Goal: Task Accomplishment & Management: Manage account settings

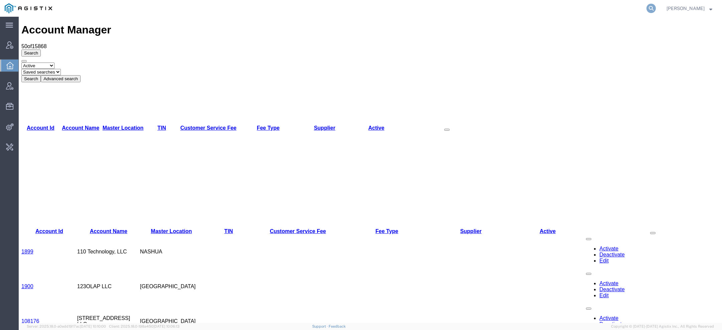
click at [655, 6] on icon at bounding box center [650, 8] width 9 height 9
paste input "Bridgeport Magnetics"
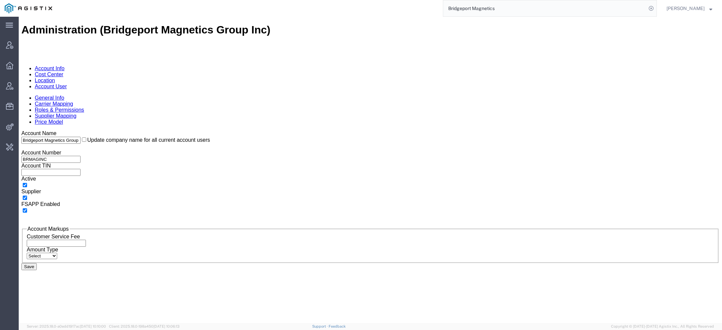
click at [176, 65] on ul "Account Info Cost Center Location Account User" at bounding box center [370, 77] width 698 height 24
click at [67, 84] on link "Account User" at bounding box center [51, 87] width 32 height 6
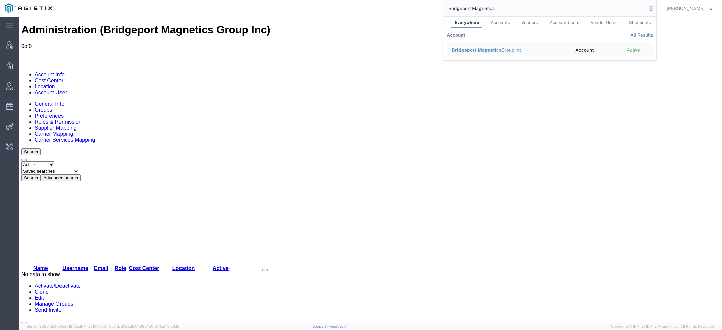
drag, startPoint x: 504, startPoint y: 8, endPoint x: 351, endPoint y: 8, distance: 152.7
click at [369, 8] on div "Bridgeport Magnetics Everywhere Accounts Vendors Account Users Vendor Users Shi…" at bounding box center [357, 8] width 600 height 17
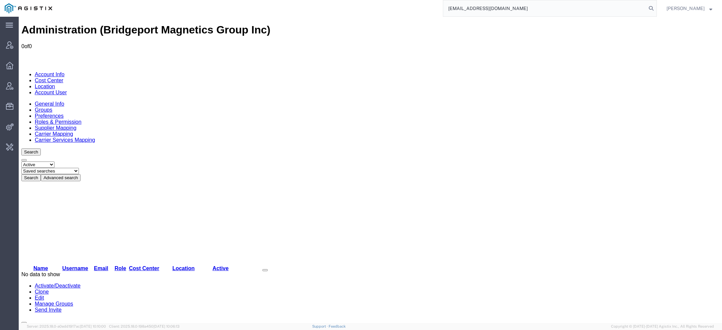
drag, startPoint x: 467, startPoint y: 8, endPoint x: 405, endPoint y: 8, distance: 61.8
click at [408, 8] on div "nroman@bridgeportmagnetics.com" at bounding box center [357, 8] width 600 height 17
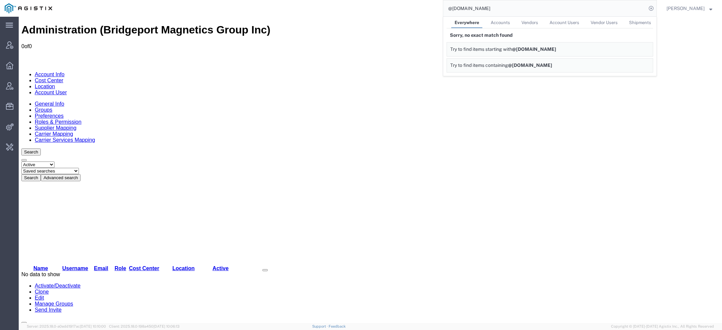
drag, startPoint x: 511, startPoint y: 8, endPoint x: 308, endPoint y: 8, distance: 202.8
click at [308, 8] on div "@bridgeportmagnetics.com Everywhere Accounts Vendors Account Users Vendor Users…" at bounding box center [357, 8] width 600 height 17
paste input "56721205"
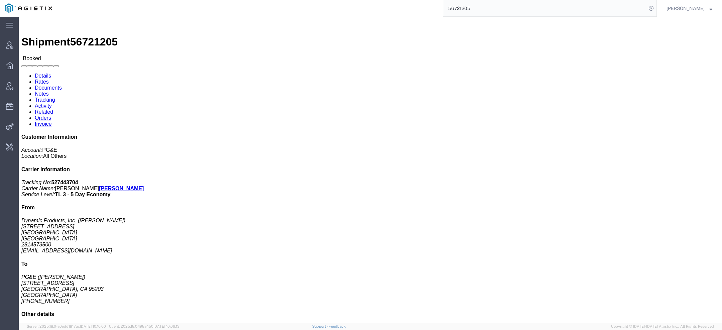
click link "Rates"
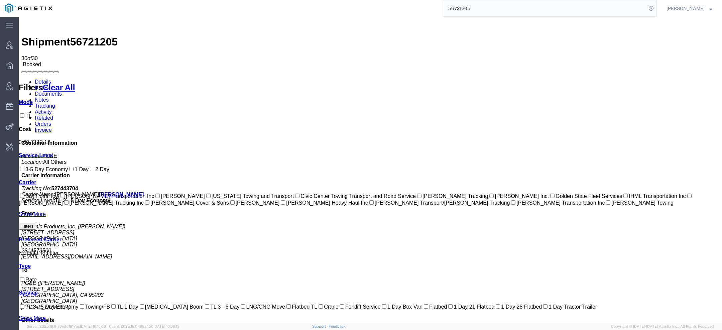
click at [48, 79] on link "Details" at bounding box center [43, 82] width 16 height 6
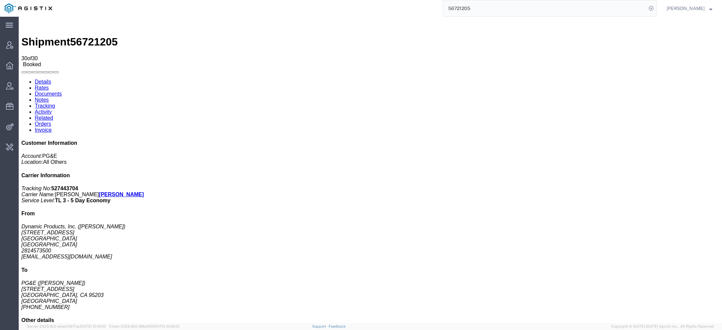
click address "Dynamic Products, Inc. (Paula Cruz) 16520 Peninsula Blvd. HOUSTON, TX 77015 Uni…"
copy address "logistics@dynamicproducts.net"
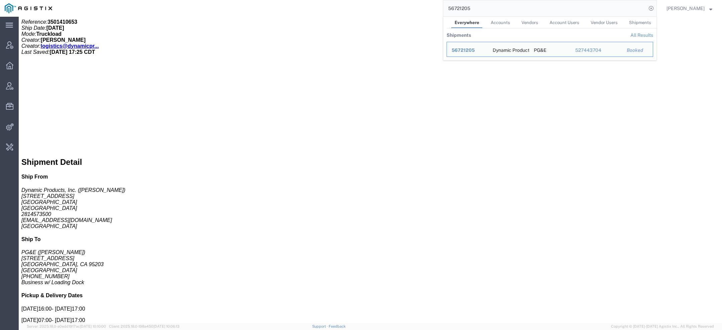
drag, startPoint x: 480, startPoint y: 9, endPoint x: 331, endPoint y: 9, distance: 148.7
click at [354, 9] on div "56721205 Everywhere Accounts Vendors Account Users Vendor Users Shipments Shipm…" at bounding box center [357, 8] width 600 height 17
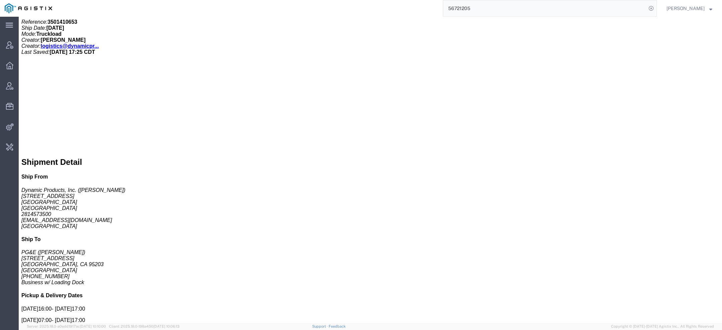
paste input "logistics@dynamicproducts.net"
type input "logistics@dynamicproducts.net"
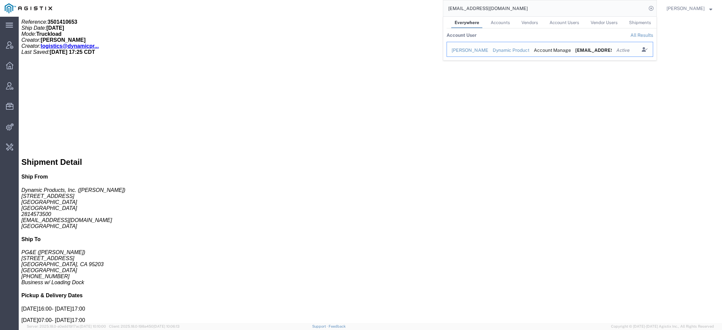
click at [481, 48] on div "Christy Paula Cruz" at bounding box center [467, 50] width 32 height 7
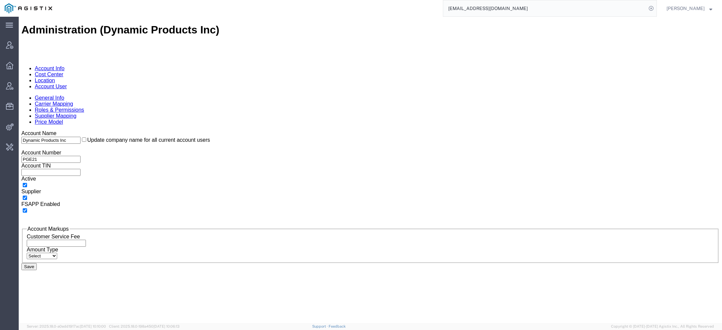
click at [139, 95] on div "General Info Carrier Mapping Roles & Permissions Supplier Mapping Price Model" at bounding box center [370, 110] width 698 height 30
click at [67, 84] on link "Account User" at bounding box center [51, 87] width 32 height 6
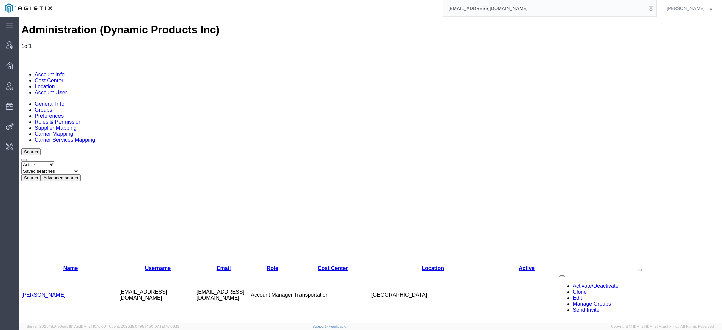
click at [60, 292] on link "Christy Paula Cruz" at bounding box center [43, 295] width 44 height 6
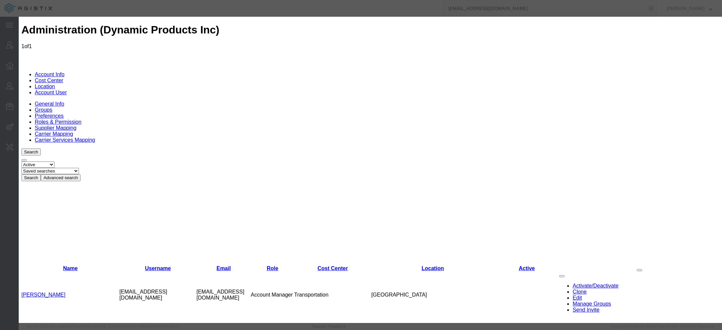
select select "COSTCENTER"
select select "11371"
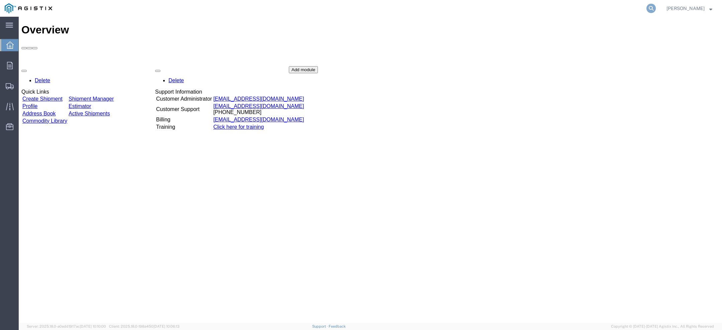
click at [650, 5] on icon at bounding box center [650, 8] width 9 height 9
paste input "[EMAIL_ADDRESS][DOMAIN_NAME]"
drag, startPoint x: 524, startPoint y: 6, endPoint x: 216, endPoint y: 6, distance: 308.4
click at [240, 6] on div "logistics@dynamicproducts.net" at bounding box center [357, 8] width 600 height 17
paste input "56721205"
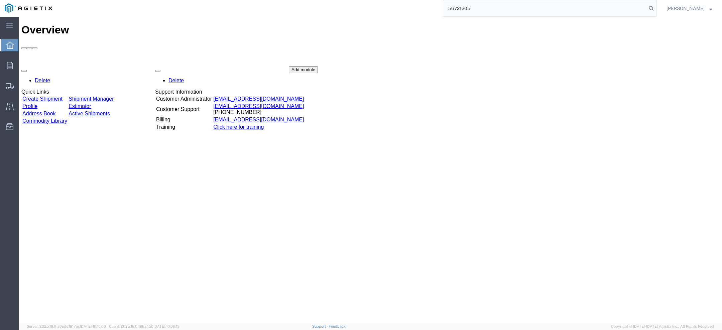
type input "56721205"
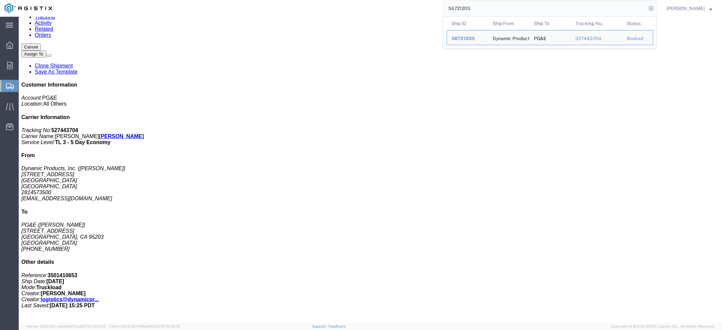
scroll to position [85, 0]
click link "Activity"
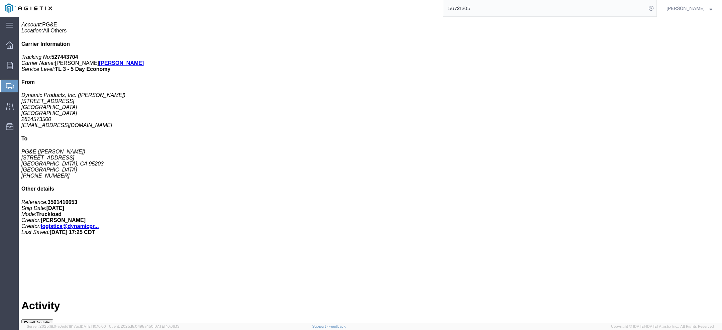
scroll to position [165, 0]
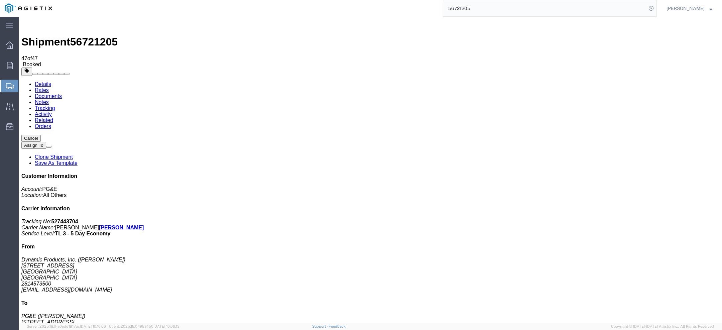
click at [38, 81] on link "Details" at bounding box center [43, 84] width 16 height 6
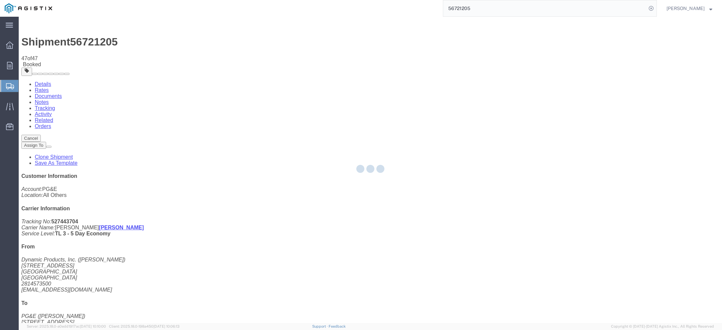
click at [38, 40] on div at bounding box center [370, 170] width 703 height 306
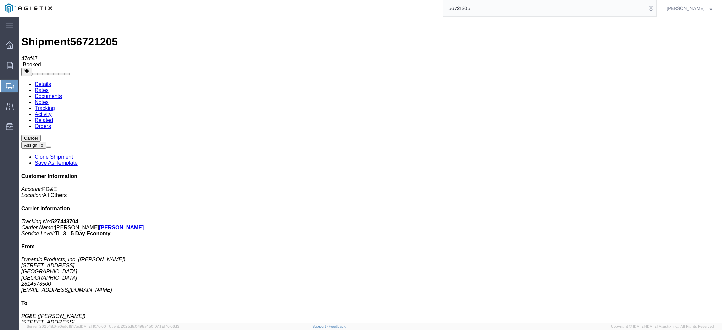
click link "Clone Shipment"
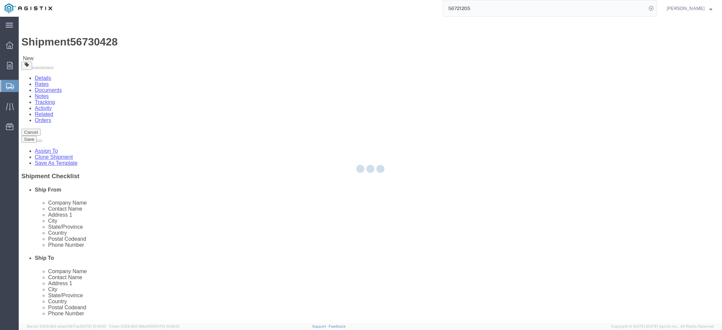
select select "46111"
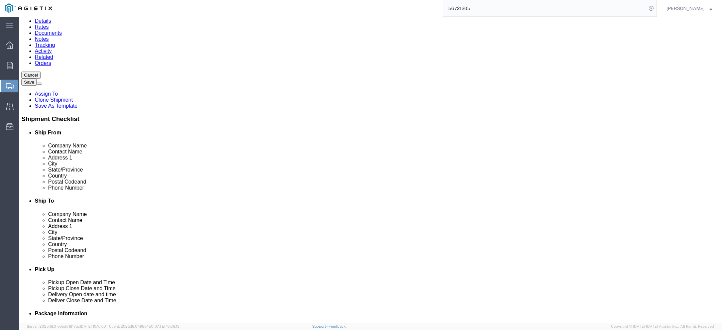
scroll to position [59, 0]
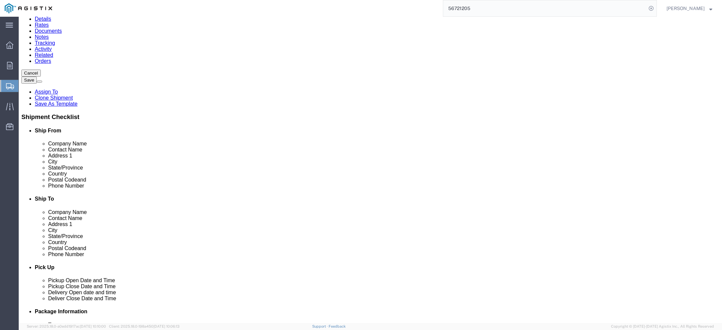
click input "checkbox"
checkbox input "false"
drag, startPoint x: 187, startPoint y: 233, endPoint x: 23, endPoint y: 233, distance: 163.7
click div "Email logistics@dynamicproducts.net"
drag, startPoint x: 132, startPoint y: 134, endPoint x: 20, endPoint y: 125, distance: 112.6
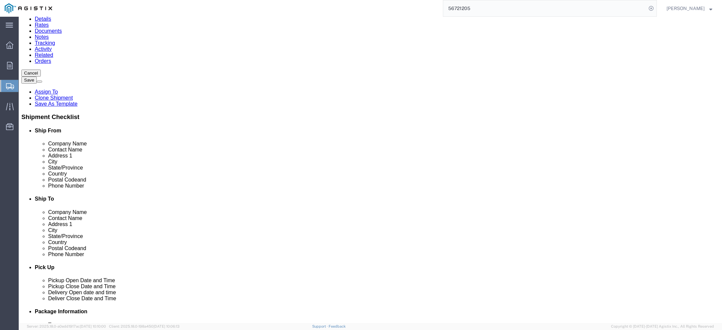
click div "Contact Name Paula Cruz"
type input "TESTKH"
drag, startPoint x: 429, startPoint y: 132, endPoint x: 292, endPoint y: 120, distance: 137.1
click div "Location Stockton Port My Profile Location (OBSOLETE) BURNEY SC - GC TRAILER (O…"
type input "TESTKH"
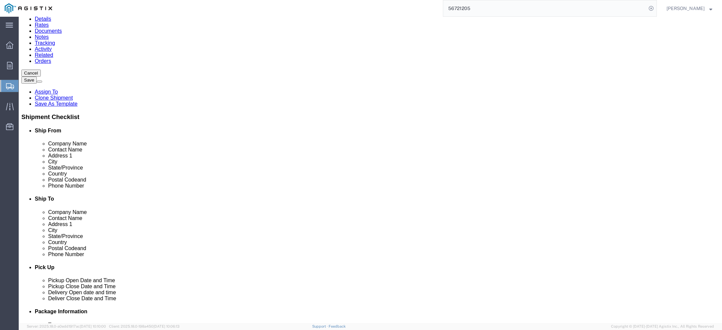
click div "Ship From Location Location HOUSTON My Profile Location (OBSOLETE) BURNEY SC - …"
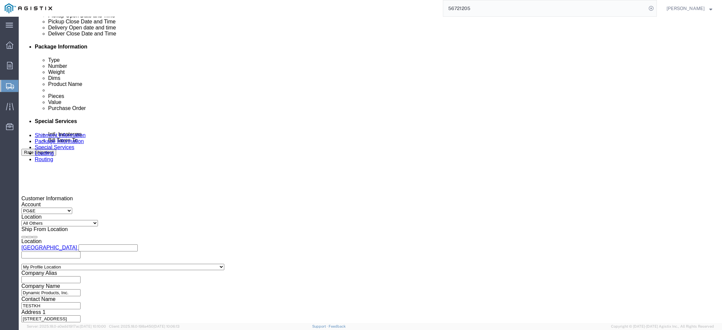
scroll to position [312, 0]
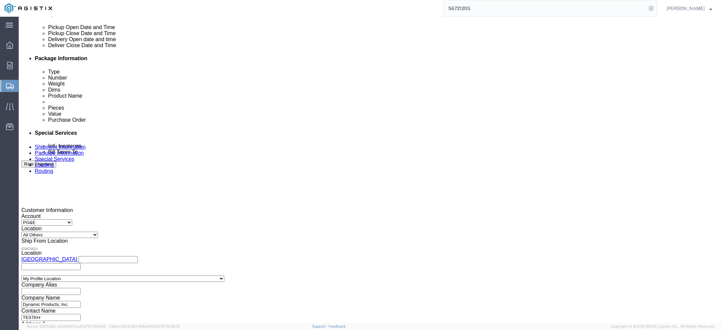
click icon "button"
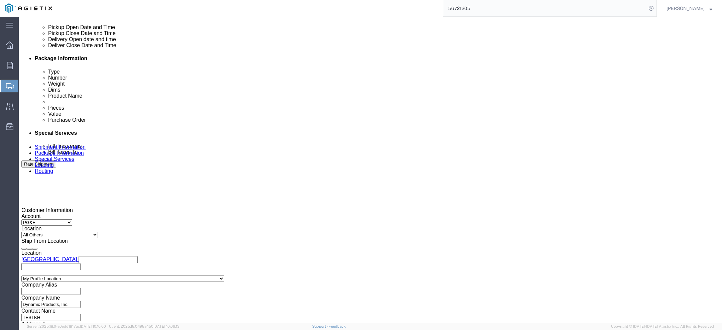
click icon "button"
click button "button"
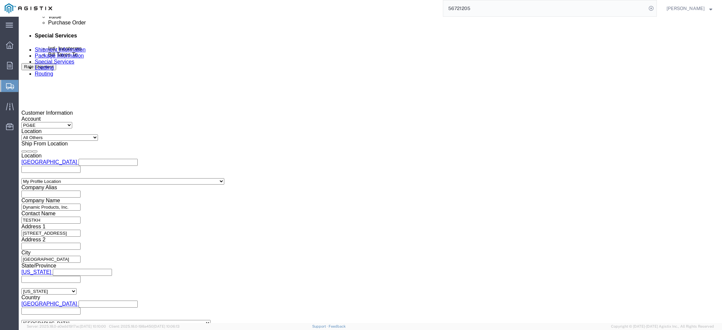
click link "Package Information"
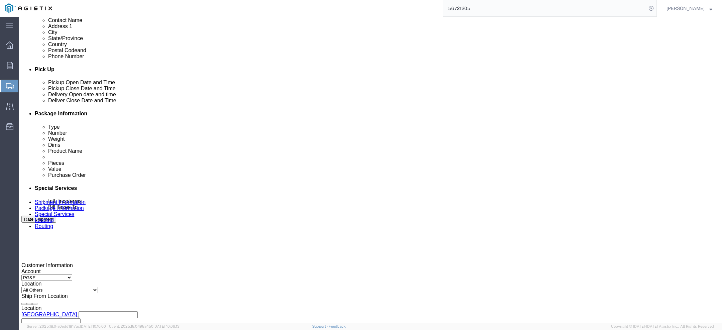
scroll to position [106, 0]
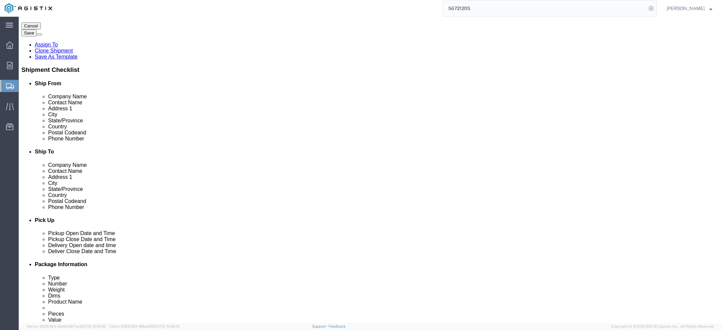
click link "Special Services"
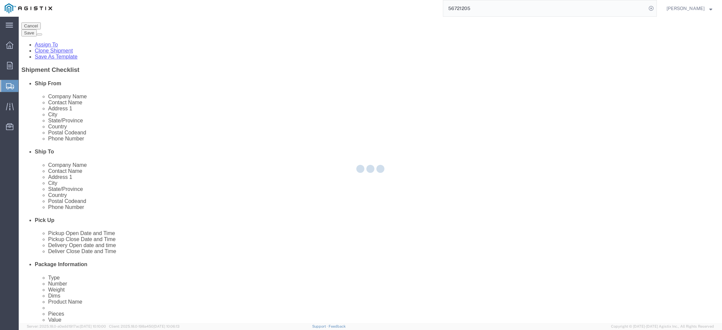
select select
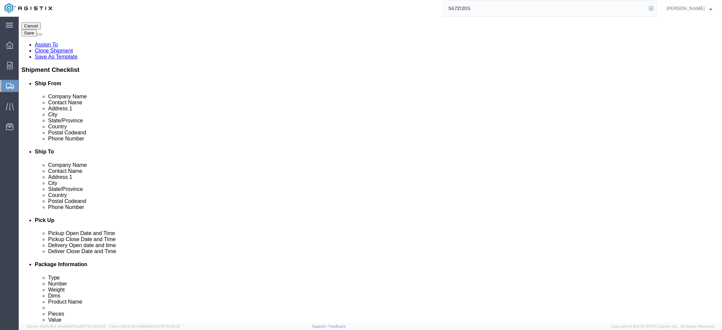
click input "text"
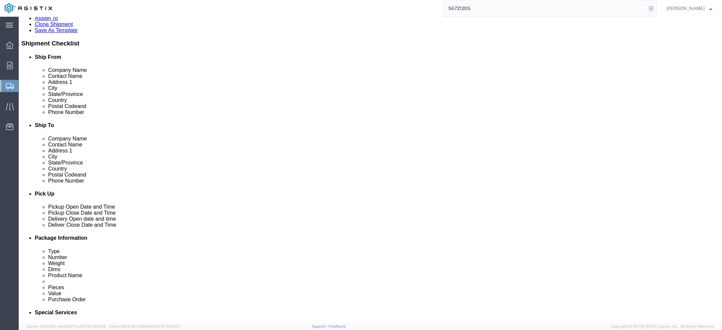
scroll to position [174, 0]
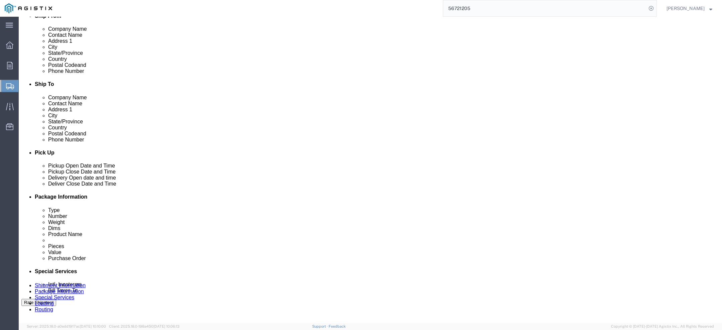
type input "Enter Email Address"
click link "Package Information"
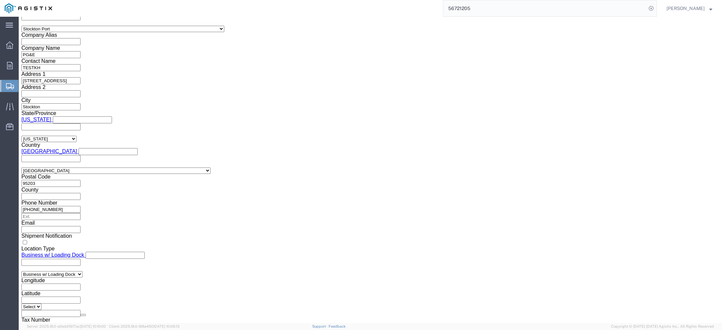
click link "Special Services"
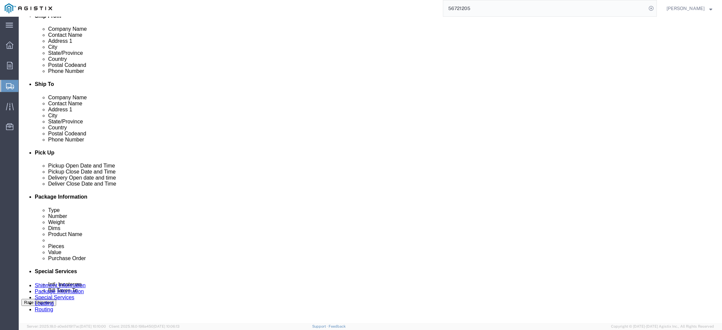
click button "Rate Shipment"
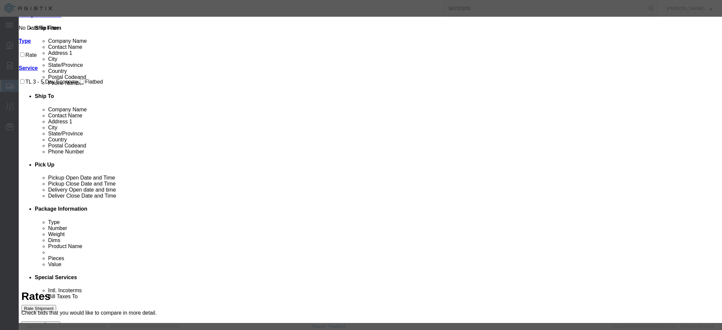
scroll to position [0, 0]
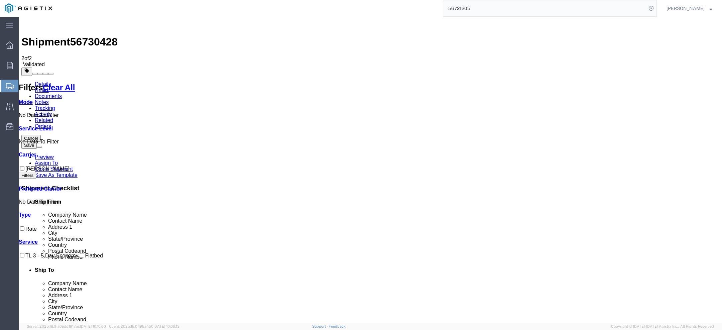
click at [41, 135] on button "Cancel" at bounding box center [30, 138] width 19 height 7
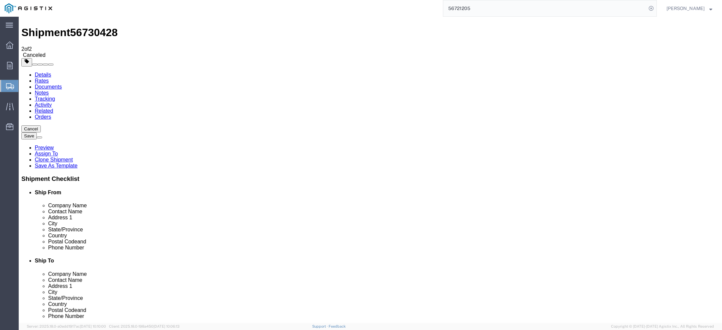
scroll to position [6, 0]
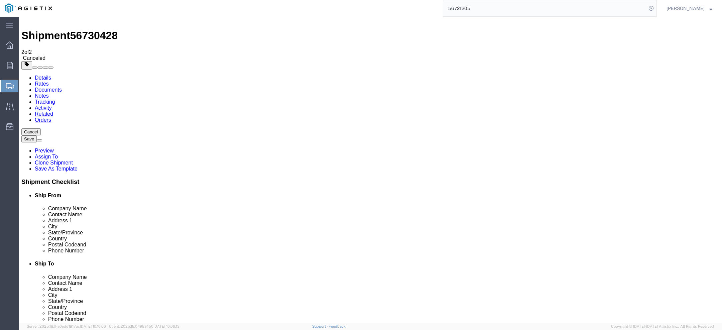
click at [690, 9] on span "Christy Paula Cruz" at bounding box center [685, 8] width 38 height 7
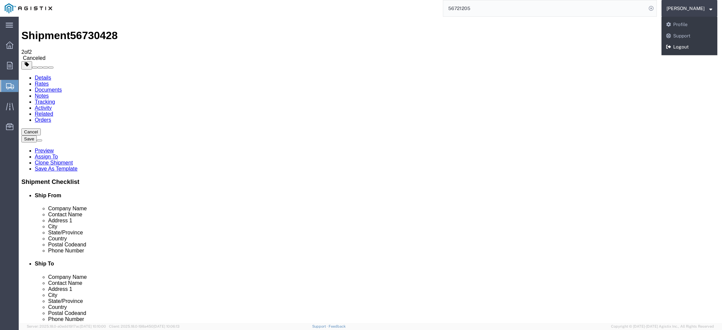
drag, startPoint x: 682, startPoint y: 47, endPoint x: 667, endPoint y: 3, distance: 45.9
click at [682, 47] on link "Logout" at bounding box center [689, 46] width 56 height 11
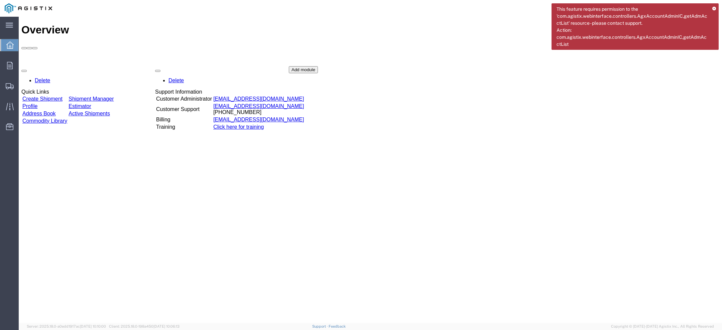
click at [714, 9] on icon at bounding box center [714, 9] width 4 height 4
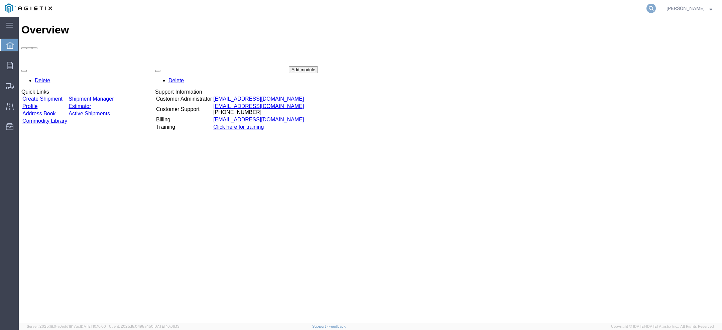
click at [651, 8] on icon at bounding box center [650, 8] width 9 height 9
paste input "56721205"
type input "56721205"
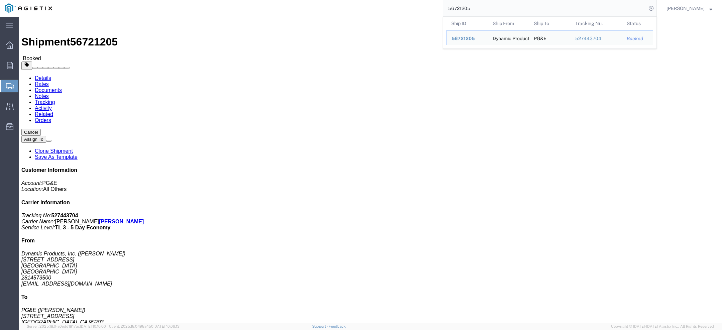
click link "Rates"
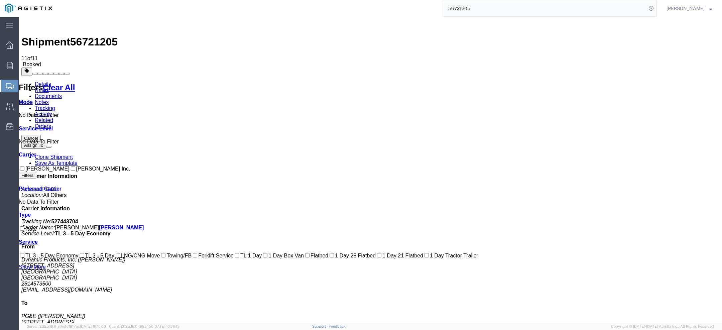
click at [35, 166] on label "C.H. Robinson" at bounding box center [44, 169] width 51 height 6
click at [24, 166] on input "C.H. Robinson" at bounding box center [22, 168] width 4 height 4
click at [44, 166] on label "C.H. Robinson" at bounding box center [44, 169] width 51 height 6
click at [24, 166] on input "C.H. Robinson" at bounding box center [22, 168] width 4 height 4
click at [54, 166] on label "C.H. Robinson" at bounding box center [44, 169] width 51 height 6
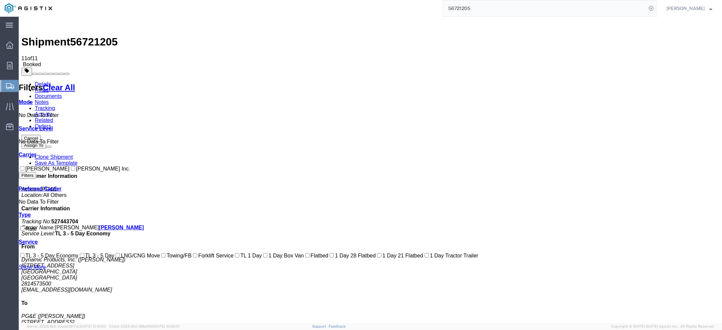
click at [24, 166] on input "C.H. Robinson" at bounding box center [22, 168] width 4 height 4
click at [33, 166] on label "C.H. Robinson" at bounding box center [44, 169] width 51 height 6
click at [24, 166] on input "C.H. Robinson" at bounding box center [22, 168] width 4 height 4
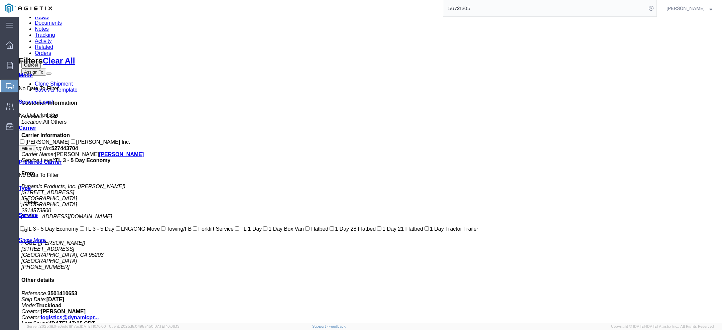
scroll to position [129, 0]
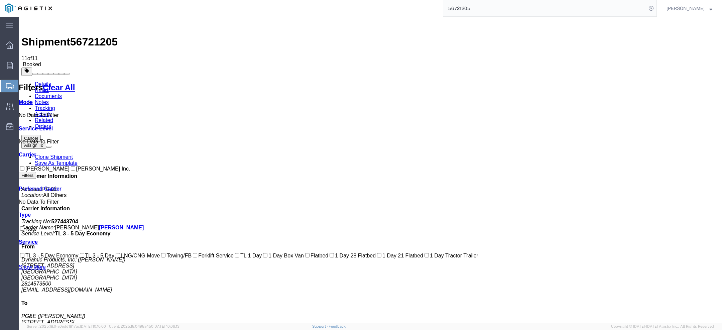
click at [42, 166] on label "C.H. Robinson" at bounding box center [44, 169] width 51 height 6
click at [24, 166] on input "C.H. Robinson" at bounding box center [22, 168] width 4 height 4
click at [42, 166] on label "C.H. Robinson" at bounding box center [44, 169] width 51 height 6
click at [24, 166] on input "C.H. Robinson" at bounding box center [22, 168] width 4 height 4
click at [42, 166] on label "C.H. Robinson" at bounding box center [44, 169] width 51 height 6
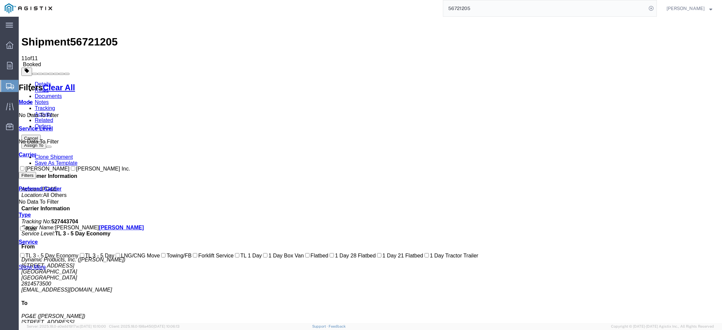
click at [24, 166] on input "C.H. Robinson" at bounding box center [22, 168] width 4 height 4
click at [42, 166] on label "C.H. Robinson" at bounding box center [44, 169] width 51 height 6
click at [24, 166] on input "C.H. Robinson" at bounding box center [22, 168] width 4 height 4
checkbox input "false"
click at [69, 166] on label "DM Eppler Inc." at bounding box center [99, 169] width 61 height 6
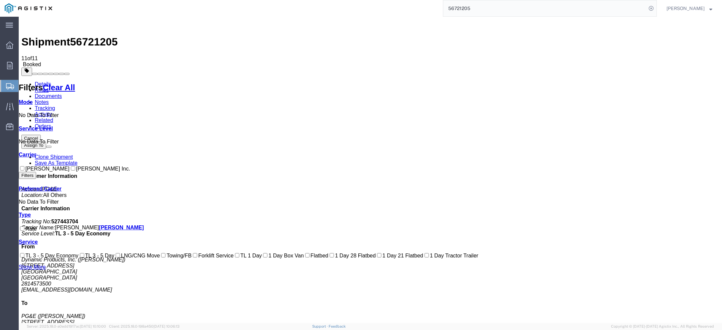
click at [71, 166] on input "DM Eppler Inc." at bounding box center [73, 168] width 4 height 4
click at [69, 166] on label "DM Eppler Inc." at bounding box center [99, 169] width 61 height 6
click at [71, 166] on input "DM Eppler Inc." at bounding box center [73, 168] width 4 height 4
checkbox input "false"
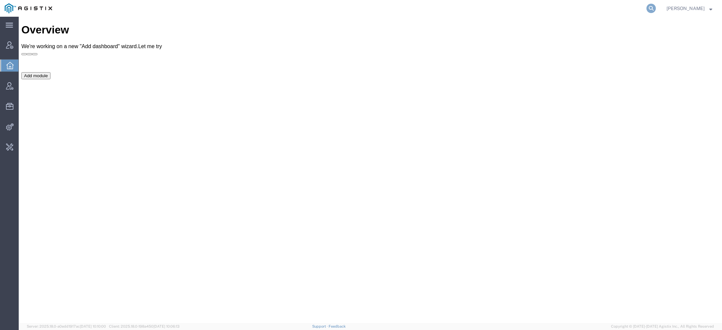
click at [650, 7] on icon at bounding box center [650, 8] width 9 height 9
type input "pg&e"
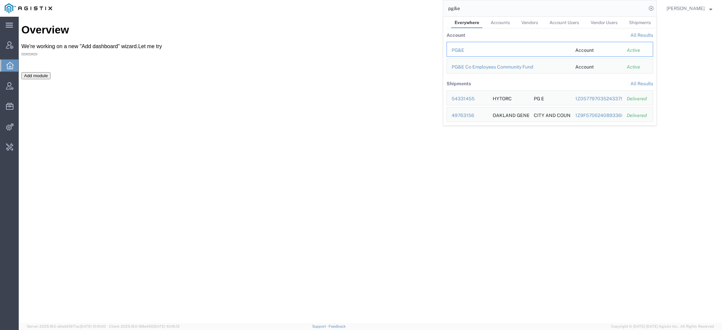
click at [461, 51] on div "PG&E" at bounding box center [508, 50] width 114 height 7
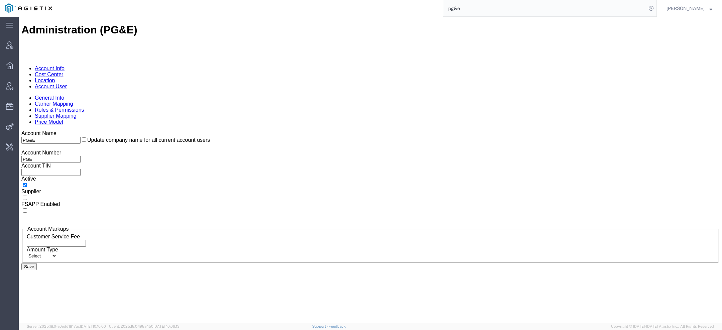
click at [55, 78] on link "Location" at bounding box center [45, 81] width 20 height 6
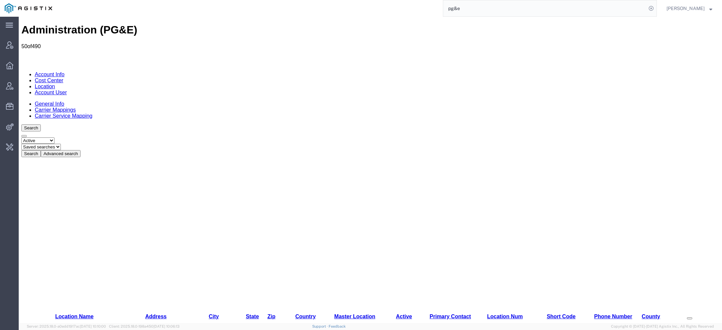
click at [81, 150] on button "Advanced search" at bounding box center [61, 153] width 40 height 7
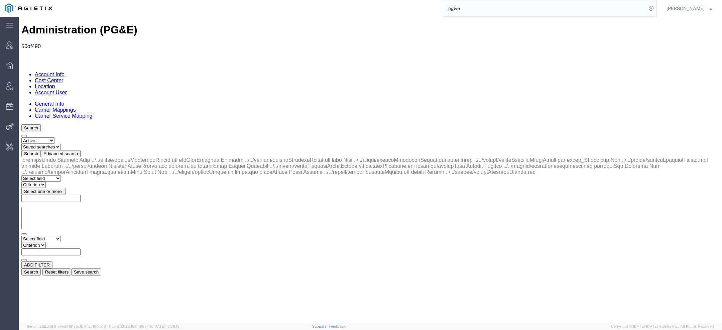
click at [61, 236] on select "Select field Address City Country County Location Name Location Num Master Loca…" at bounding box center [40, 239] width 39 height 6
select select "city"
click at [21, 236] on select "Select field Address City Country County Location Name Location Num Master Loca…" at bounding box center [40, 239] width 39 height 6
click at [61, 242] on select "Criterion contains does not contain is is blank is not blank starts with" at bounding box center [41, 245] width 40 height 6
select select "contains"
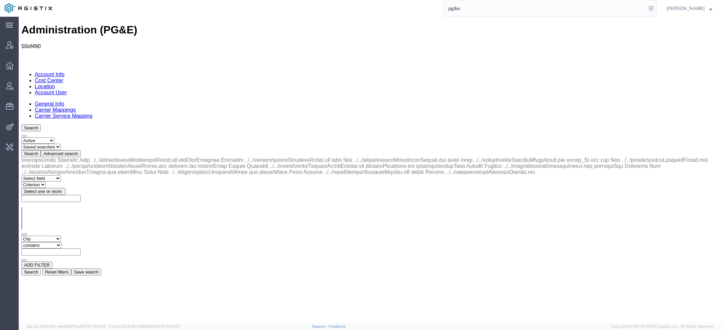
click at [61, 242] on select "Criterion contains does not contain is is blank is not blank starts with" at bounding box center [41, 245] width 40 height 6
paste input "colma"
type input "colma"
click at [41, 268] on button "Search" at bounding box center [30, 271] width 19 height 7
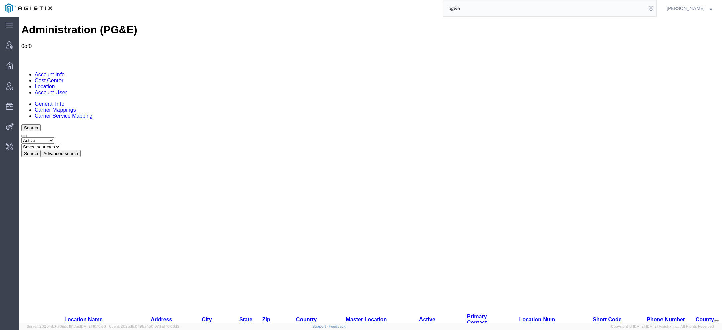
click at [67, 90] on link "Account User" at bounding box center [51, 93] width 32 height 6
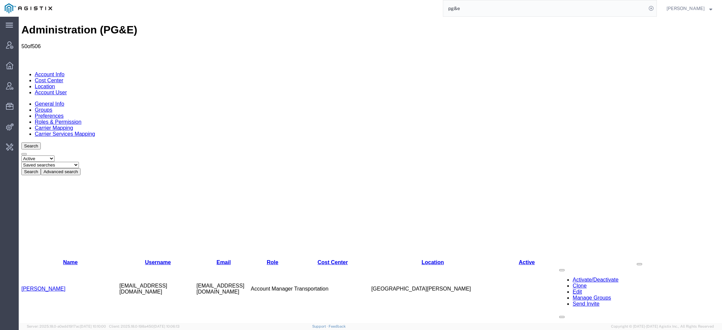
click at [470, 6] on input "pg&e" at bounding box center [544, 8] width 203 height 16
type input "pg&e spo"
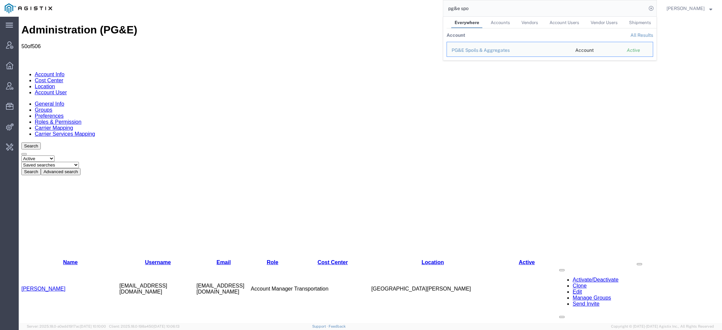
click at [474, 52] on div "PG&E Spoils & Aggregates" at bounding box center [508, 50] width 114 height 7
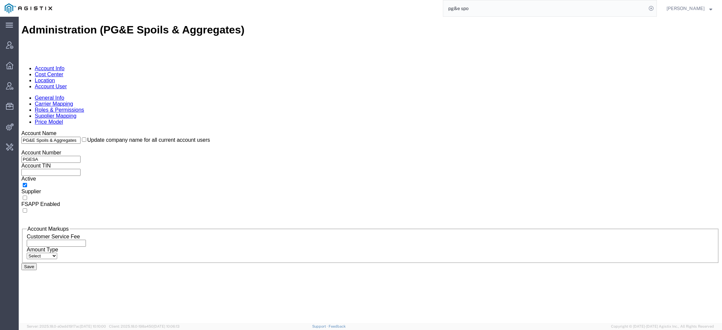
click at [67, 84] on link "Account User" at bounding box center [51, 87] width 32 height 6
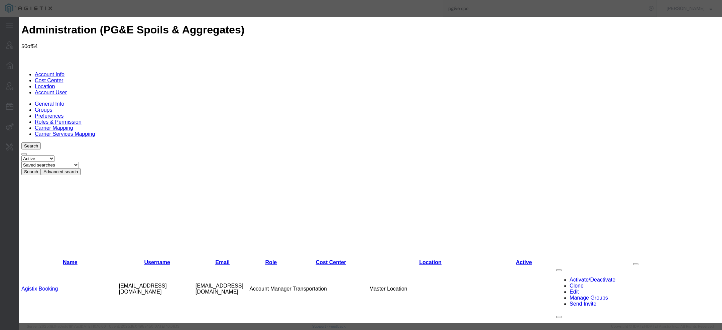
select select "COSTCENTER"
select select "53865"
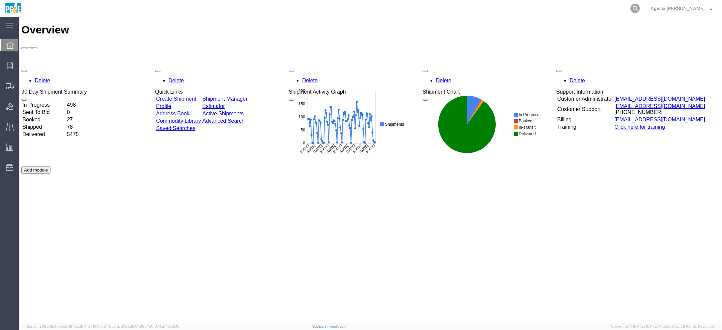
click at [639, 7] on icon at bounding box center [634, 8] width 9 height 9
paste input "56653377"
type input "56653377"
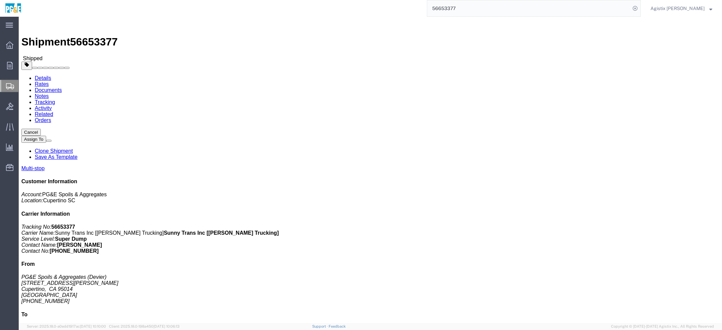
click link "Tracking"
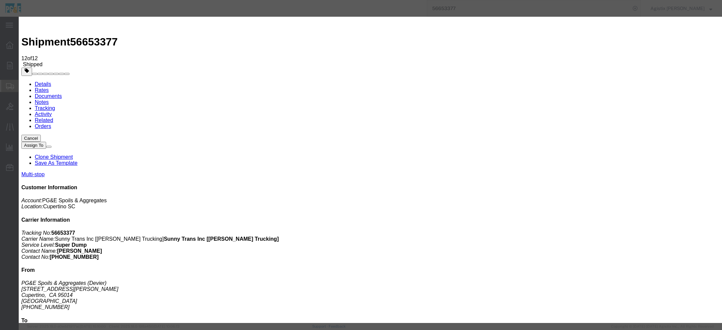
type input "09/02/2025"
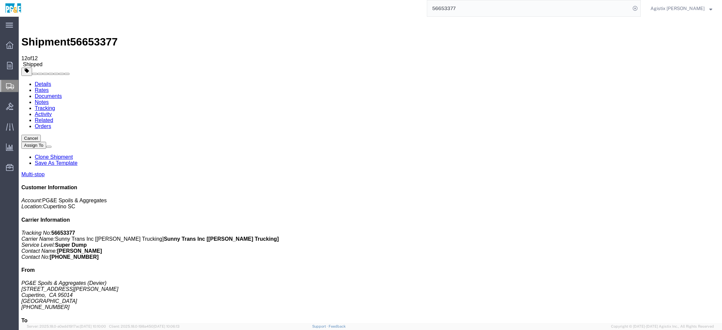
click at [682, 8] on span "Agistix Foreman" at bounding box center [677, 8] width 54 height 7
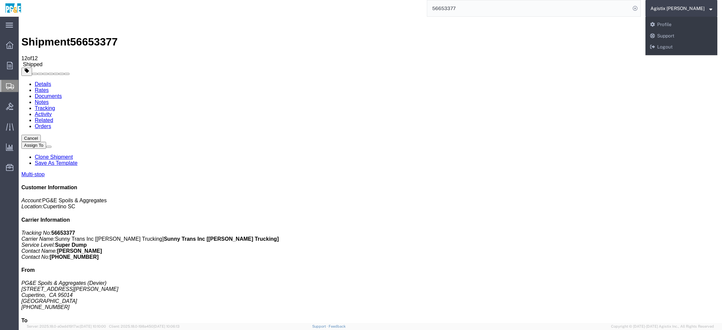
click at [279, 236] on b "Sunny Trans Inc [Bray Trucking]" at bounding box center [221, 239] width 115 height 6
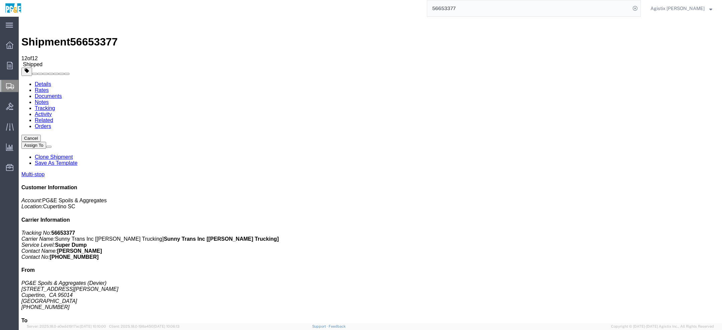
click at [279, 236] on b "Sunny Trans Inc [Bray Trucking]" at bounding box center [221, 239] width 115 height 6
copy b "Bray"
click at [279, 236] on b "Sunny Trans Inc [Bray Trucking]" at bounding box center [221, 239] width 115 height 6
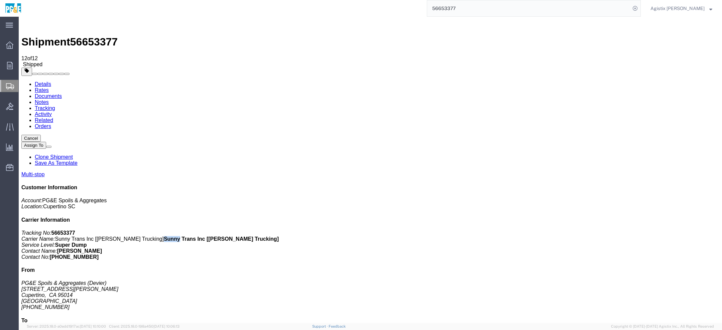
copy b "Sunny"
drag, startPoint x: 633, startPoint y: 131, endPoint x: 669, endPoint y: 129, distance: 35.5
click at [671, 230] on p "Tracking No: 56653377 Carrier Name: Sunny Trans Inc [Bray Trucking] Sunny Trans…" at bounding box center [370, 245] width 698 height 30
copy b "Jagdish Mann"
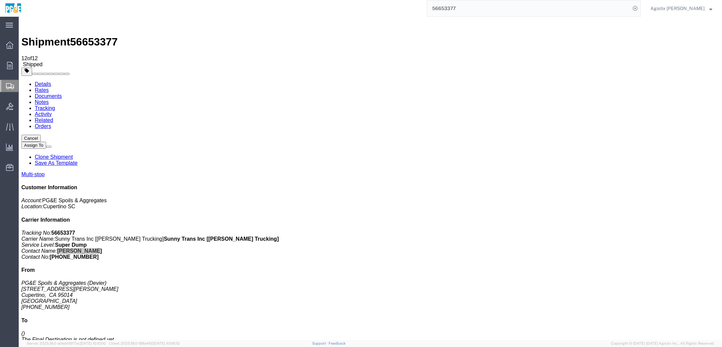
click at [704, 6] on span "Agistix Foreman" at bounding box center [677, 8] width 54 height 7
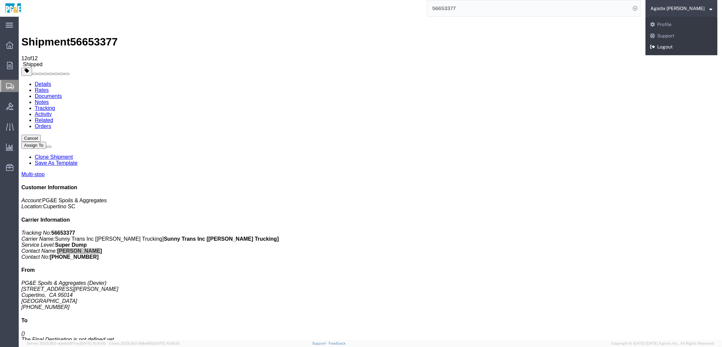
drag, startPoint x: 684, startPoint y: 44, endPoint x: 665, endPoint y: 28, distance: 24.9
click at [684, 44] on link "Logout" at bounding box center [681, 46] width 72 height 11
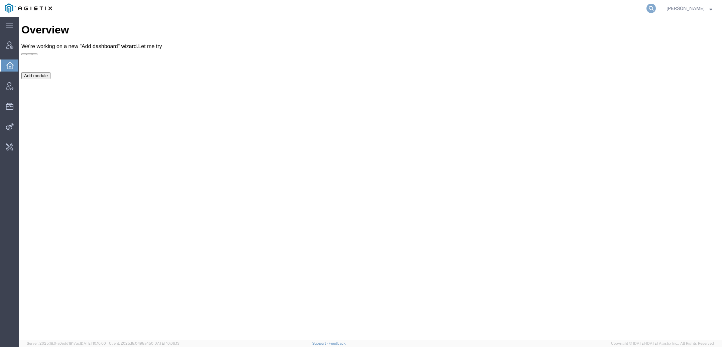
click at [656, 7] on icon at bounding box center [650, 8] width 9 height 9
type input "pg&e"
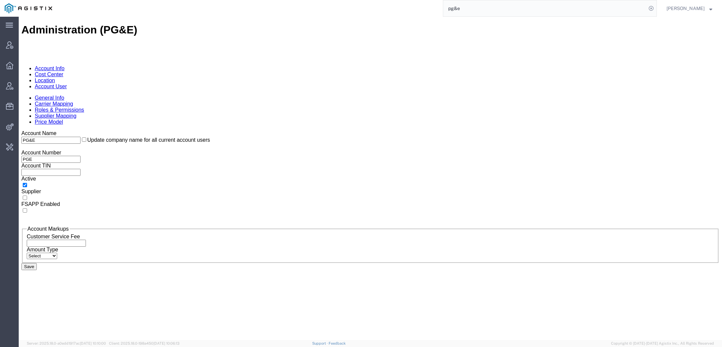
click at [67, 84] on link "Account User" at bounding box center [51, 87] width 32 height 6
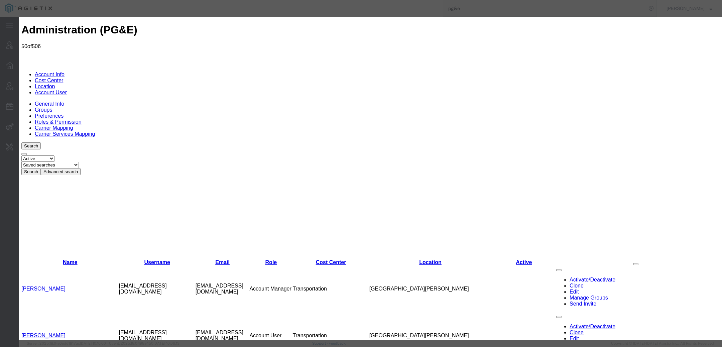
select select "COSTCENTER"
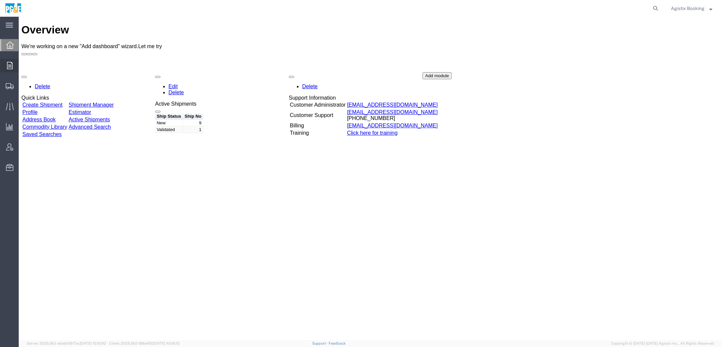
click at [10, 69] on div at bounding box center [9, 65] width 19 height 13
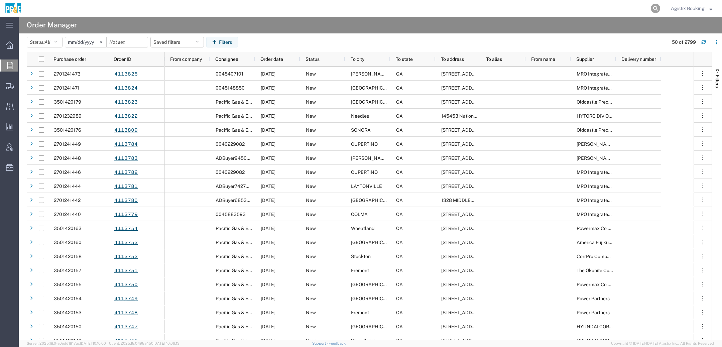
click at [656, 7] on icon at bounding box center [655, 8] width 9 height 9
paste input "56730063"
type input "56730063"
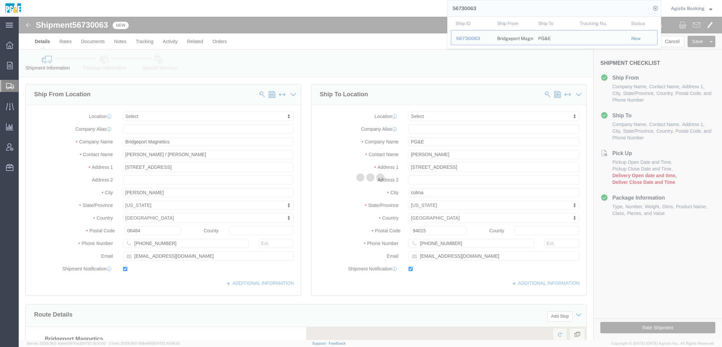
select select
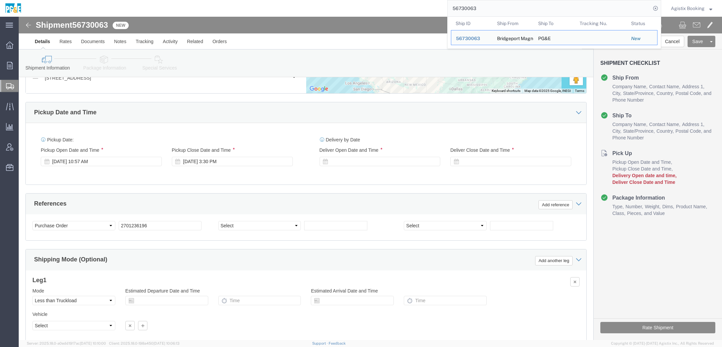
scroll to position [355, 0]
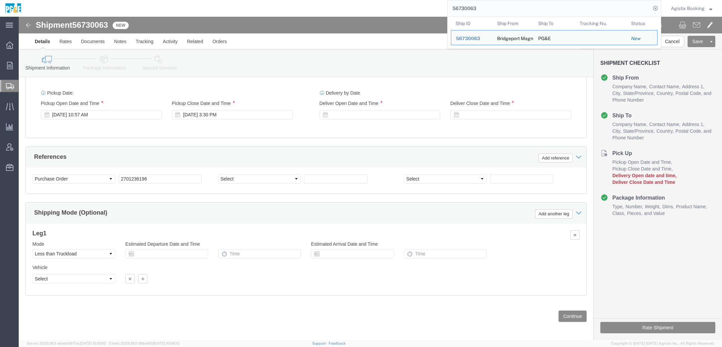
click link "Package Information"
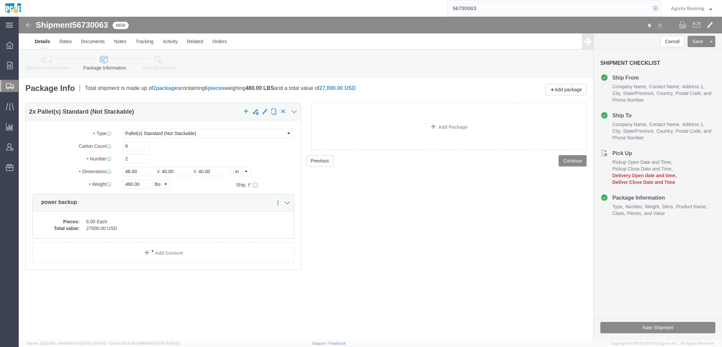
click link "Shipment Information"
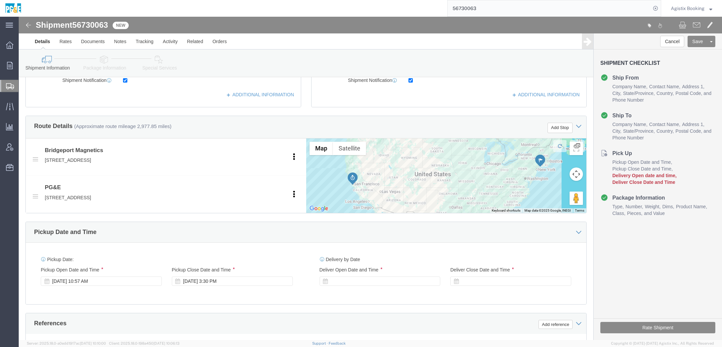
scroll to position [355, 0]
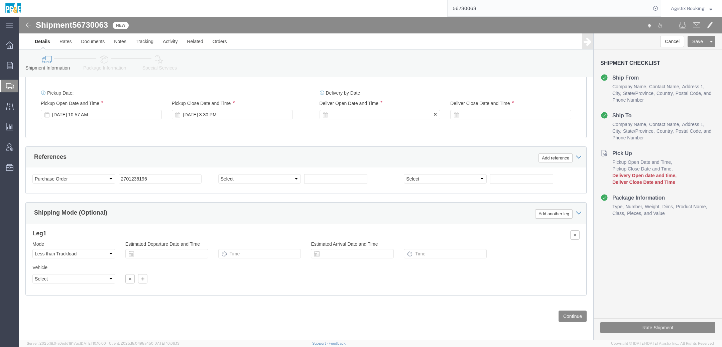
click div
click input "4:30 PM"
type input "1:30 PM"
click button "Apply"
click div
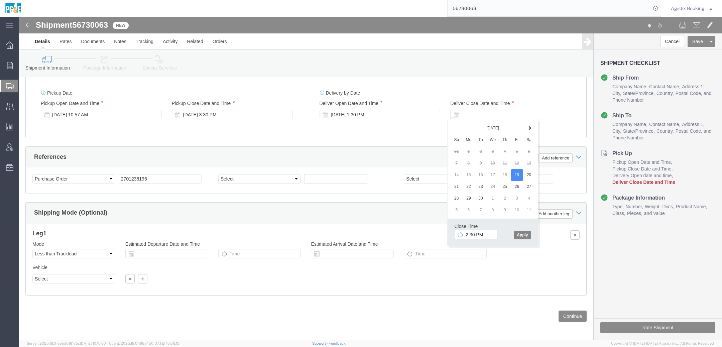
click button "Apply"
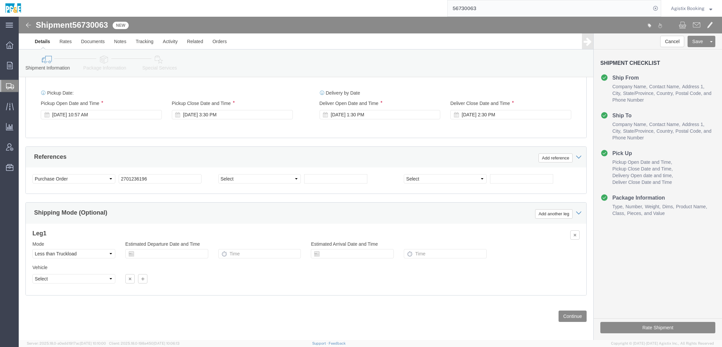
click div "Shipment Information Package Information Special Services Loading Routing"
click icon
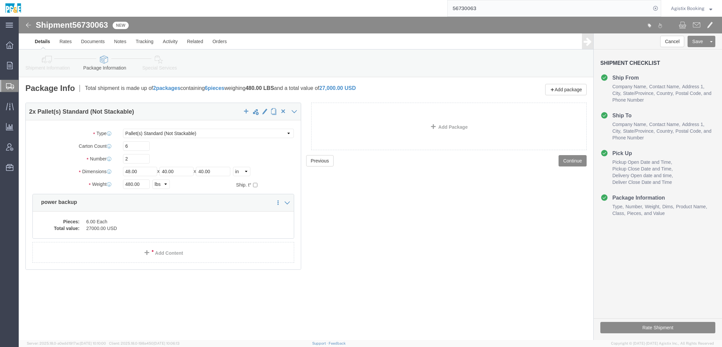
click icon
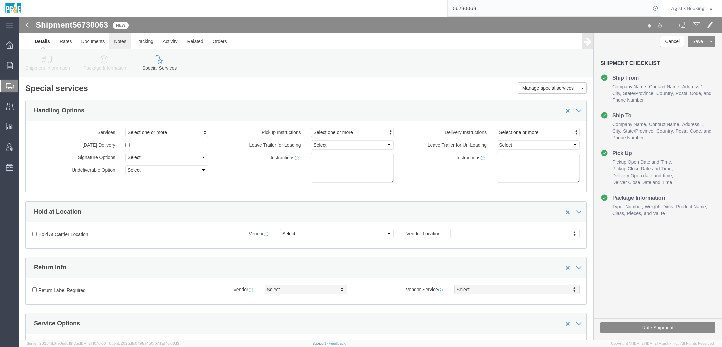
click link "Notes"
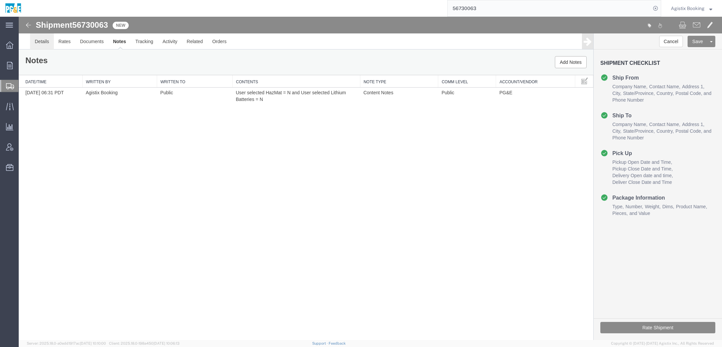
click at [39, 46] on link "Details" at bounding box center [42, 41] width 24 height 16
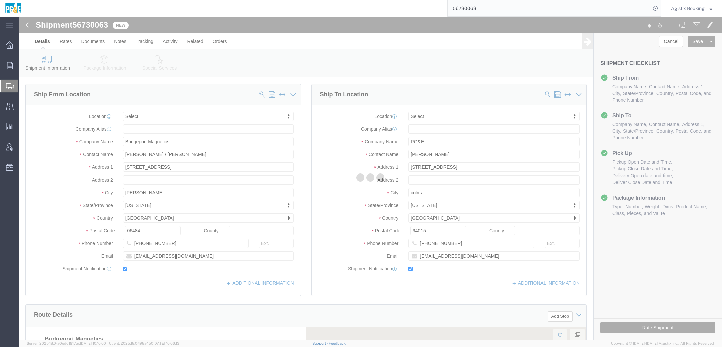
click at [160, 66] on div at bounding box center [370, 178] width 703 height 323
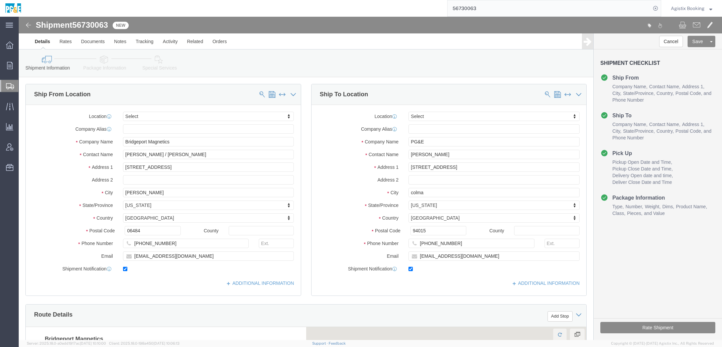
click link "Special Services"
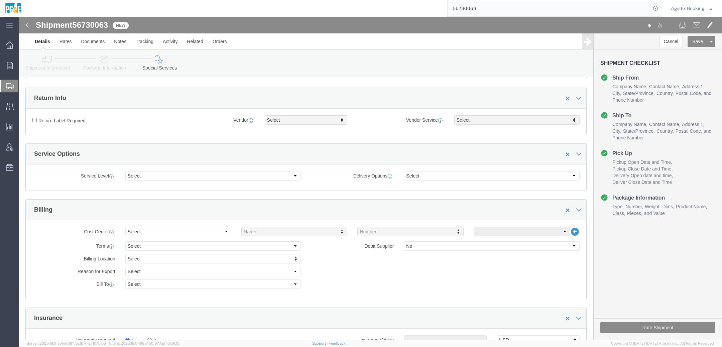
scroll to position [285, 0]
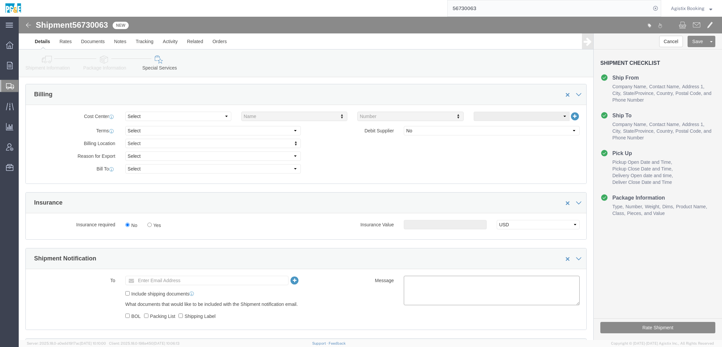
click textarea
paste textarea "Shipment #XXXXXXX has been booked. Once confirmed by the carrier, the BOL will …"
click span "56730063"
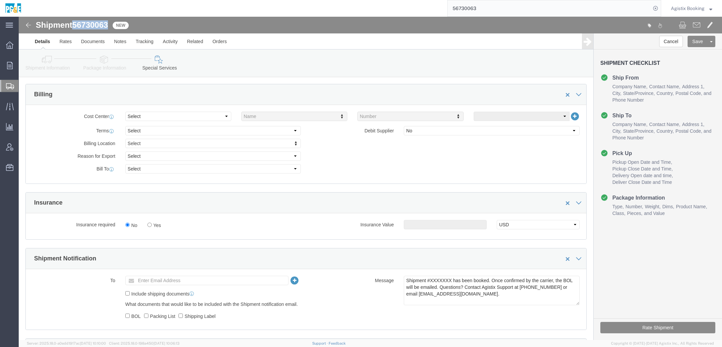
click span "56730063"
copy span "56730063"
click textarea "Shipment #XXXXXXX has been booked. Once confirmed by the carrier, the BOL will …"
paste textarea "56730063"
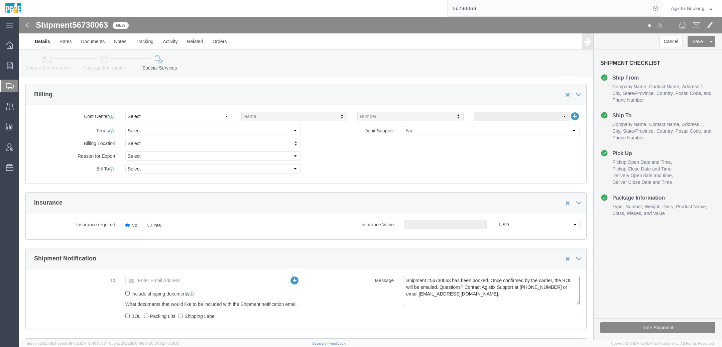
type textarea "Shipment #56730063 has been booked. Once confirmed by the carrier, the BOL will…"
drag, startPoint x: 624, startPoint y: 309, endPoint x: 368, endPoint y: 2, distance: 399.9
click button "Rate Shipment"
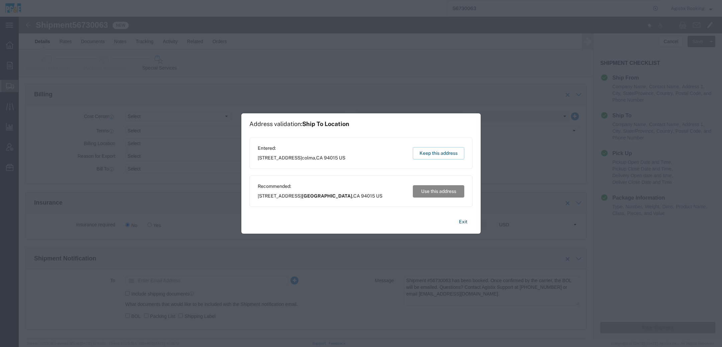
click at [436, 186] on button "Use this address" at bounding box center [438, 191] width 51 height 12
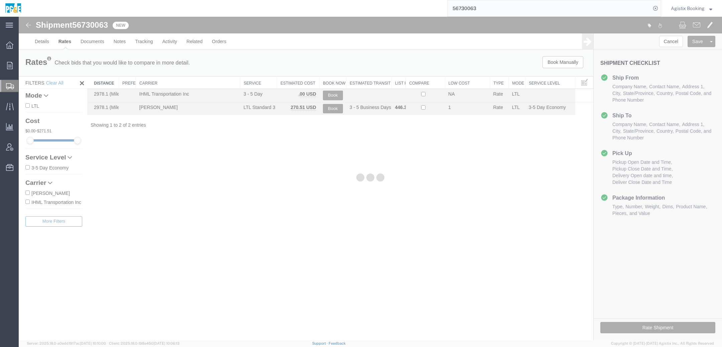
scroll to position [0, 0]
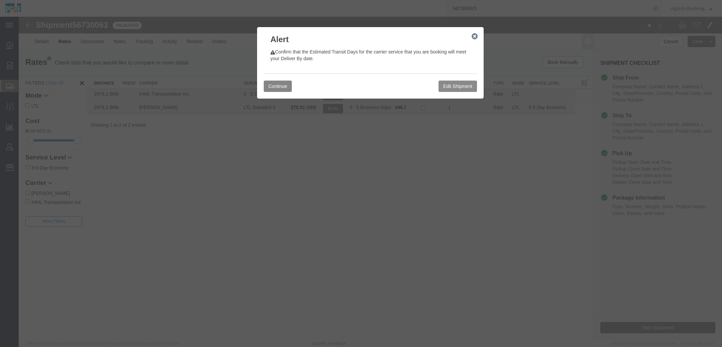
click at [281, 88] on button "Continue" at bounding box center [278, 86] width 28 height 11
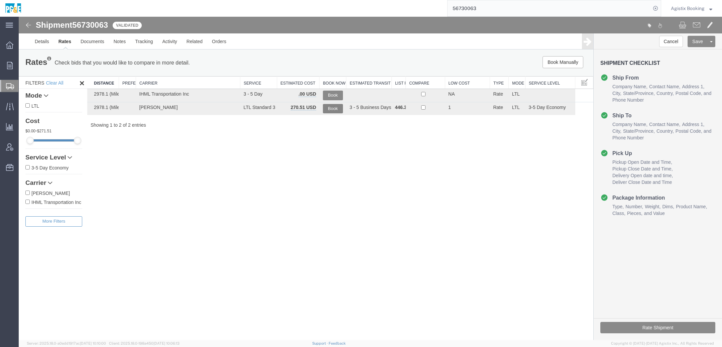
click at [329, 108] on button "Book" at bounding box center [333, 109] width 20 height 10
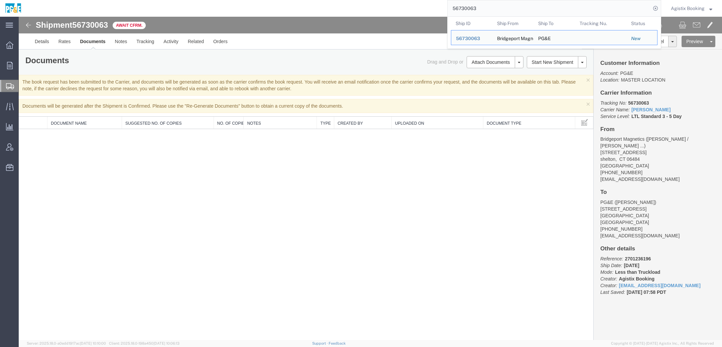
drag, startPoint x: 494, startPoint y: 11, endPoint x: 340, endPoint y: 9, distance: 154.7
click at [355, 9] on div "56730063 Ship ID Ship From Ship To Tracking Nu. Status Ship ID 56730063 Ship Fr…" at bounding box center [343, 8] width 634 height 17
paste input "2701236196"
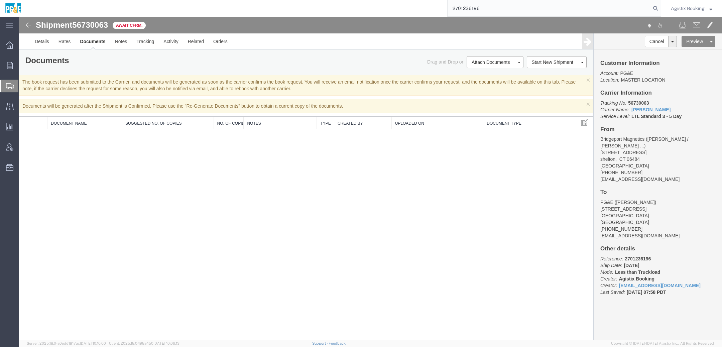
type input "2701236196"
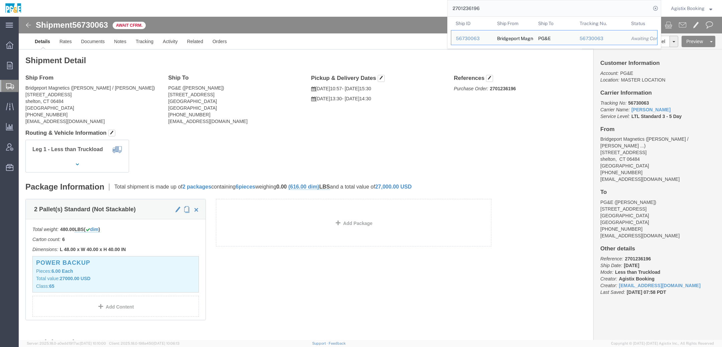
click h4 "References"
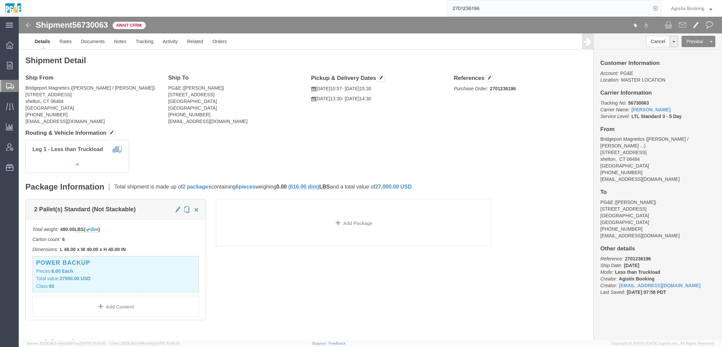
drag, startPoint x: 707, startPoint y: 8, endPoint x: 680, endPoint y: 40, distance: 41.5
click at [707, 8] on span "Agistix Booking" at bounding box center [691, 8] width 41 height 7
click at [682, 47] on link "Logout" at bounding box center [691, 46] width 51 height 11
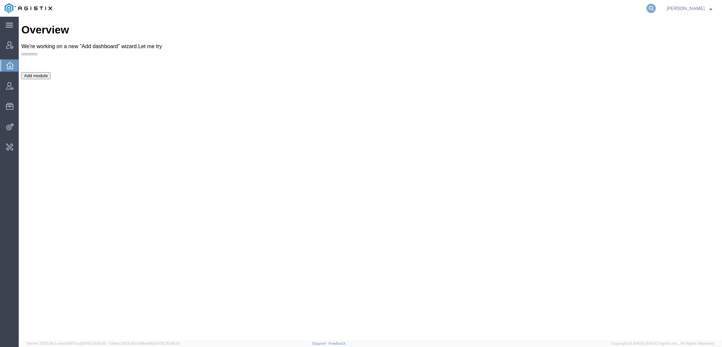
click at [655, 7] on icon at bounding box center [650, 8] width 9 height 9
type input "pgw"
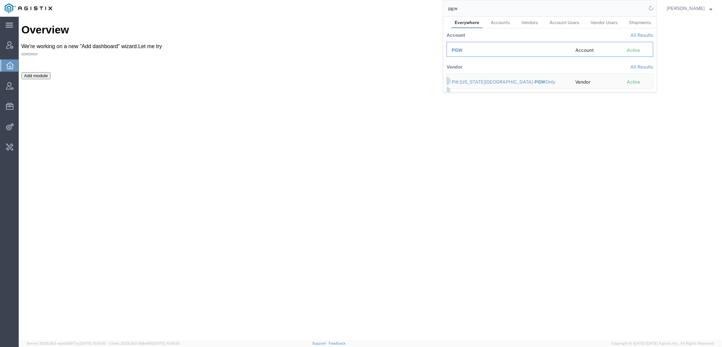
drag, startPoint x: 457, startPoint y: 49, endPoint x: 439, endPoint y: 32, distance: 24.8
click at [457, 49] on span "PGW" at bounding box center [456, 49] width 11 height 5
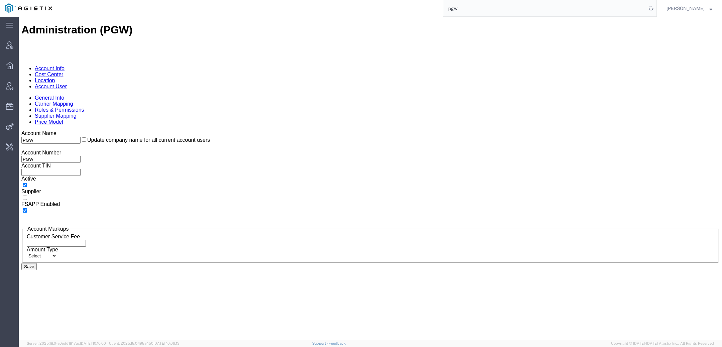
click at [67, 84] on link "Account User" at bounding box center [51, 87] width 32 height 6
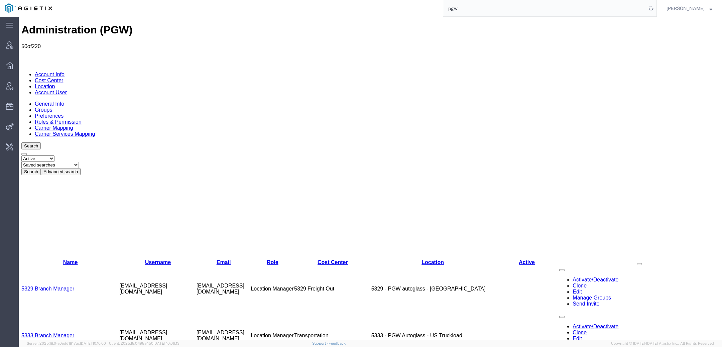
click at [79, 162] on select "Saved searches Exclude Branch Manager [PERSON_NAME] Offline user" at bounding box center [49, 165] width 57 height 6
select select "Offline user"
click at [47, 162] on select "Saved searches Exclude Branch Manager [PERSON_NAME] Offline user" at bounding box center [49, 165] width 57 height 6
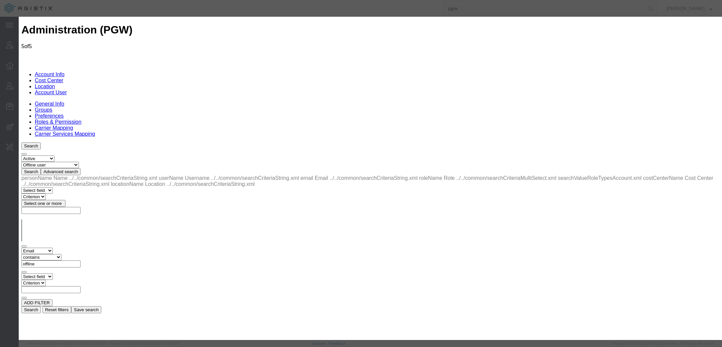
select select "COSTCENTER"
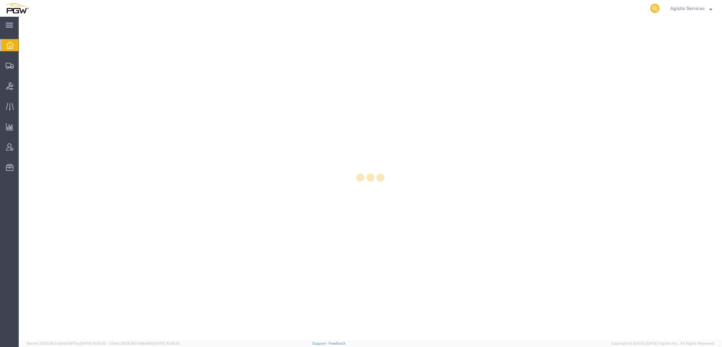
click at [653, 7] on icon at bounding box center [654, 8] width 9 height 9
paste input "56720883"
type input "56720883"
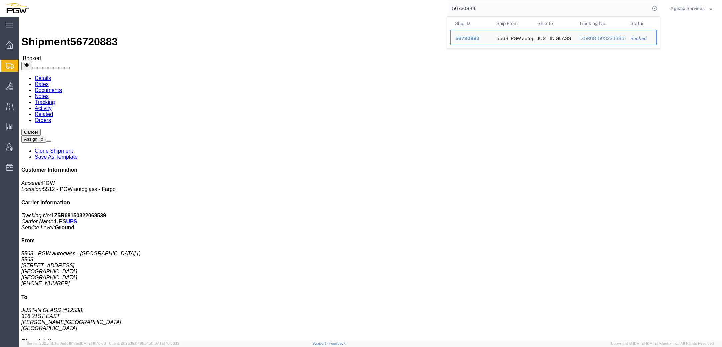
click link "Activity"
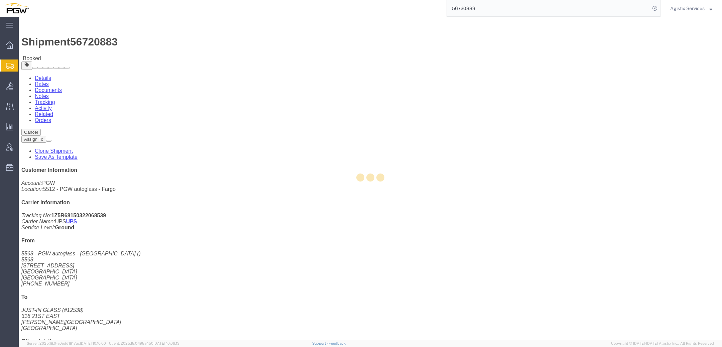
click div
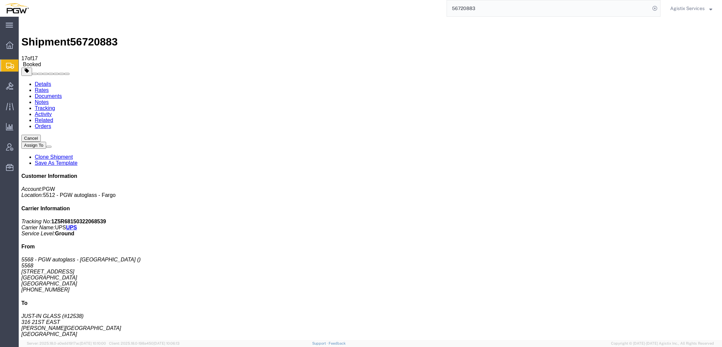
drag, startPoint x: 256, startPoint y: 93, endPoint x: 284, endPoint y: 93, distance: 28.1
click at [99, 36] on span "56720883" at bounding box center [93, 42] width 47 height 12
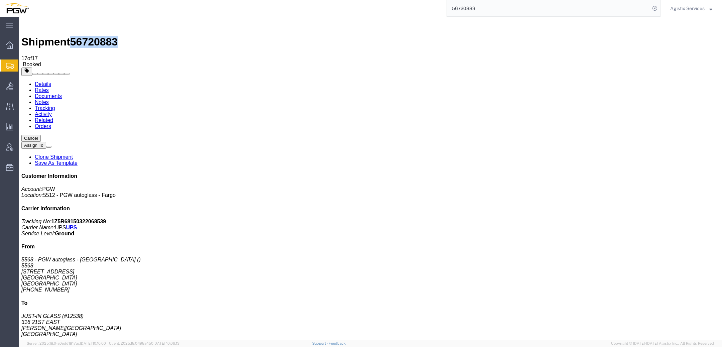
copy span "56720883"
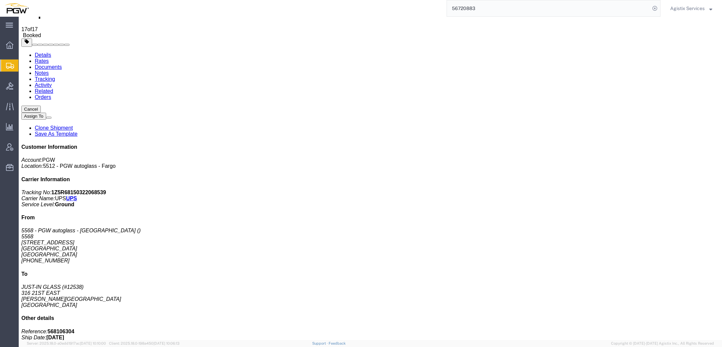
drag, startPoint x: 114, startPoint y: 250, endPoint x: 186, endPoint y: 250, distance: 72.5
copy td "RSIPEK@PGWAUTOGLASS.COM"
click at [701, 10] on span "Agistix Services" at bounding box center [687, 8] width 34 height 7
click at [690, 45] on link "Logout" at bounding box center [691, 46] width 52 height 11
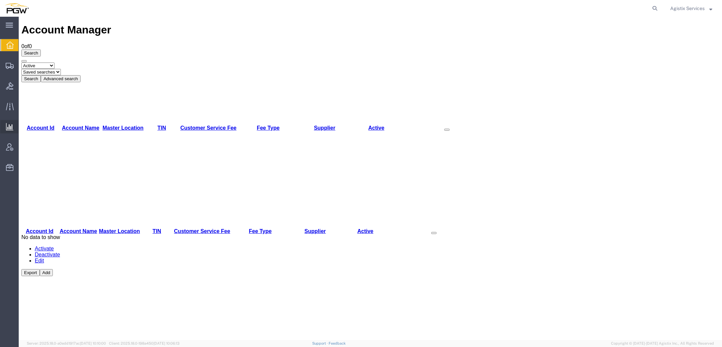
click at [0, 0] on span "Ad Hoc Reports" at bounding box center [0, 0] width 0 height 0
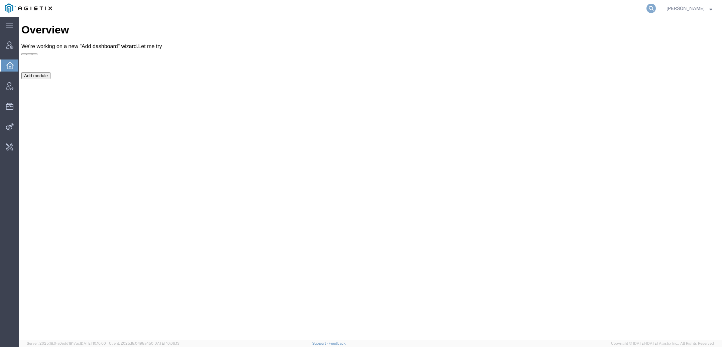
click at [651, 10] on icon at bounding box center [650, 8] width 9 height 9
type input "pg&e"
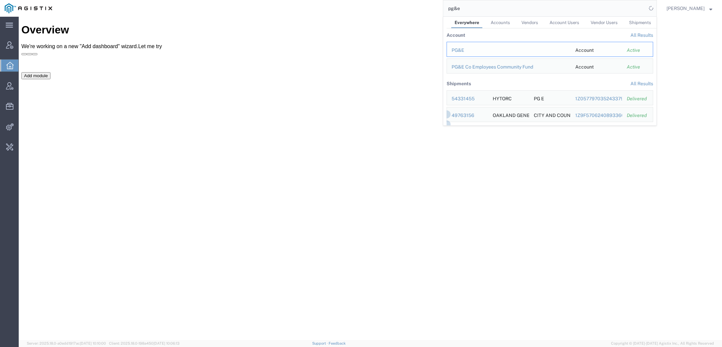
drag, startPoint x: 471, startPoint y: 47, endPoint x: 452, endPoint y: 30, distance: 24.9
click at [471, 47] on div "PG&E" at bounding box center [508, 50] width 114 height 7
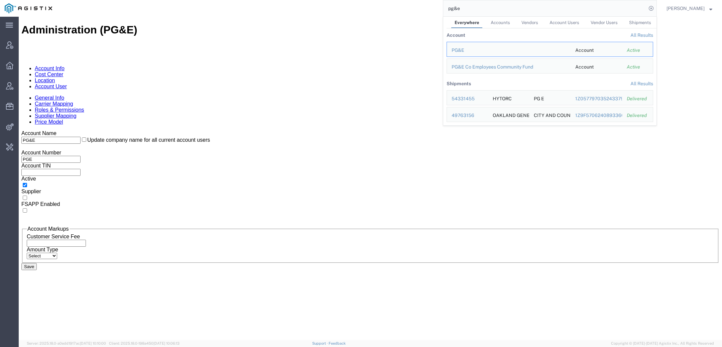
click at [55, 78] on link "Location" at bounding box center [45, 81] width 20 height 6
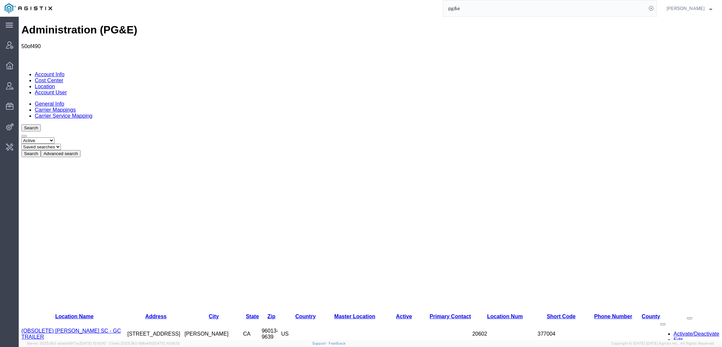
click at [81, 150] on button "Advanced search" at bounding box center [61, 153] width 40 height 7
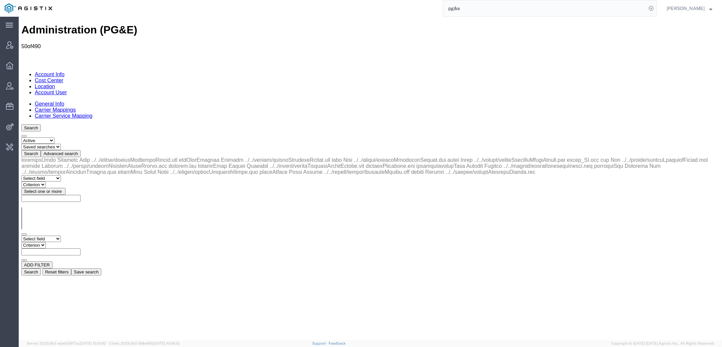
click at [57, 236] on select "Select field Address [GEOGRAPHIC_DATA] Location Name Location Num Master Locati…" at bounding box center [40, 239] width 39 height 6
select select "city"
click at [21, 236] on select "Select field Address [GEOGRAPHIC_DATA] Location Name Location Num Master Locati…" at bounding box center [40, 239] width 39 height 6
drag, startPoint x: 57, startPoint y: 100, endPoint x: 98, endPoint y: 104, distance: 41.6
click at [61, 242] on select "Criterion contains does not contain is is blank is not blank starts with" at bounding box center [41, 245] width 40 height 6
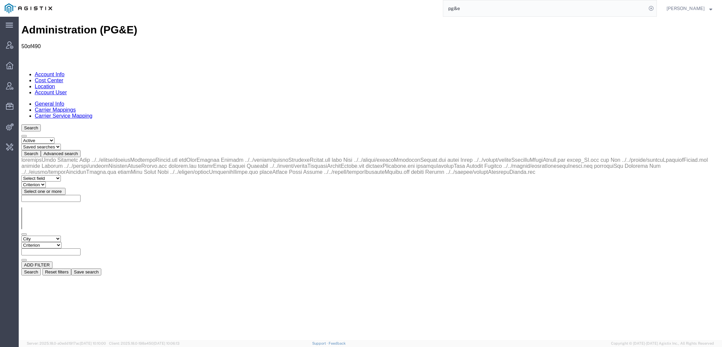
select select "contains"
click at [61, 242] on select "Criterion contains does not contain is is blank is not blank starts with" at bounding box center [41, 245] width 40 height 6
paste input "Pioneer"
type input "Pioneer"
click at [41, 268] on button "Search" at bounding box center [30, 271] width 19 height 7
